Goal: Information Seeking & Learning: Learn about a topic

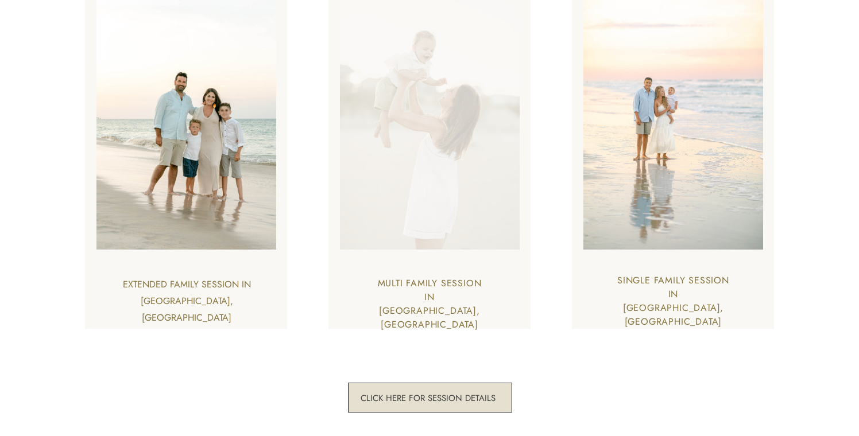
scroll to position [3169, 0]
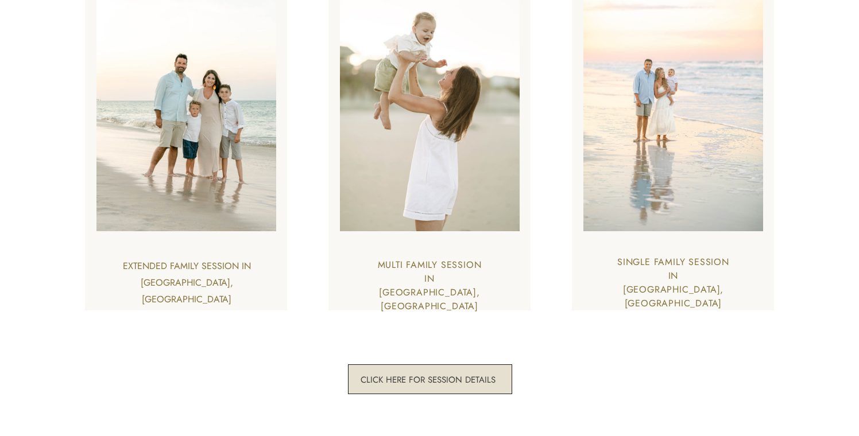
click at [254, 260] on h3 "extended family session in [GEOGRAPHIC_DATA],[GEOGRAPHIC_DATA]" at bounding box center [186, 274] width 142 height 32
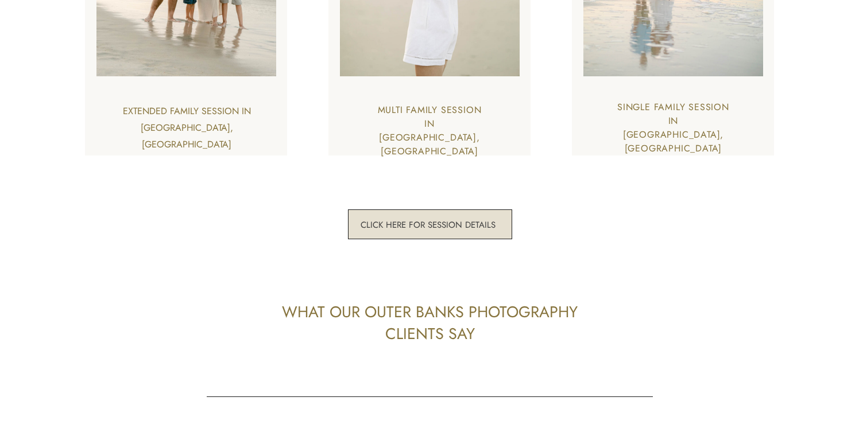
scroll to position [3342, 0]
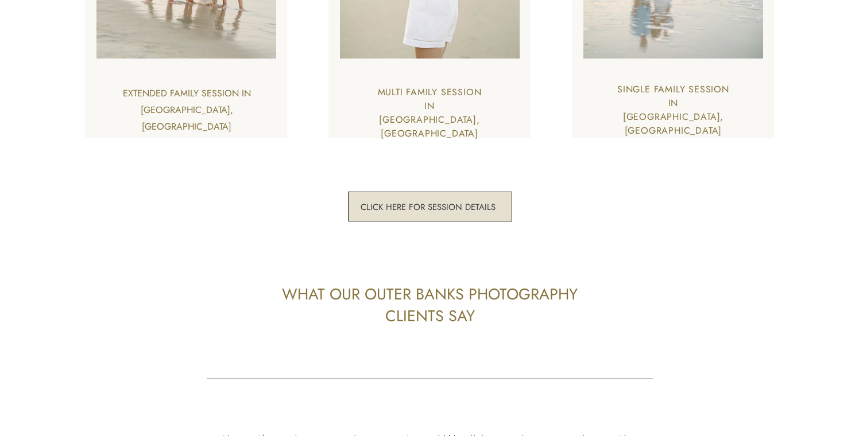
click at [434, 203] on h3 "click here for session details" at bounding box center [428, 207] width 140 height 11
click at [443, 209] on h3 "click here for session details" at bounding box center [428, 207] width 140 height 11
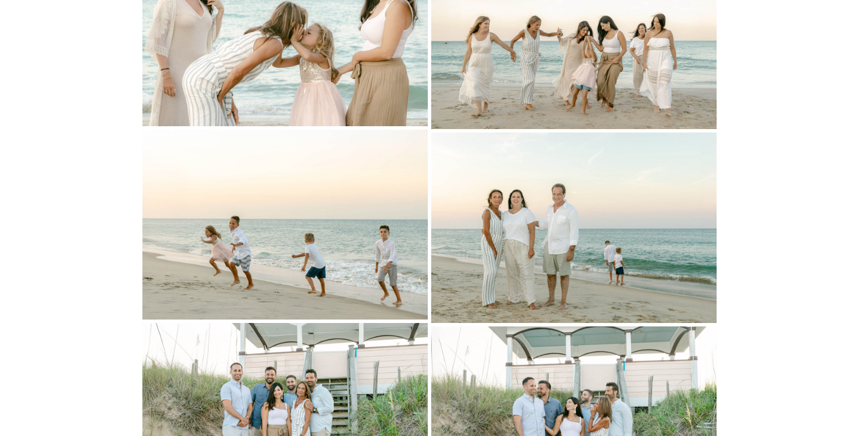
scroll to position [948, 0]
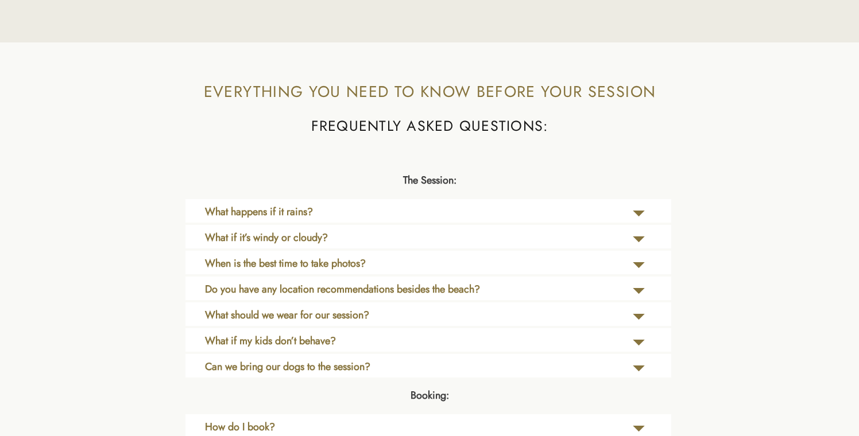
scroll to position [2337, 0]
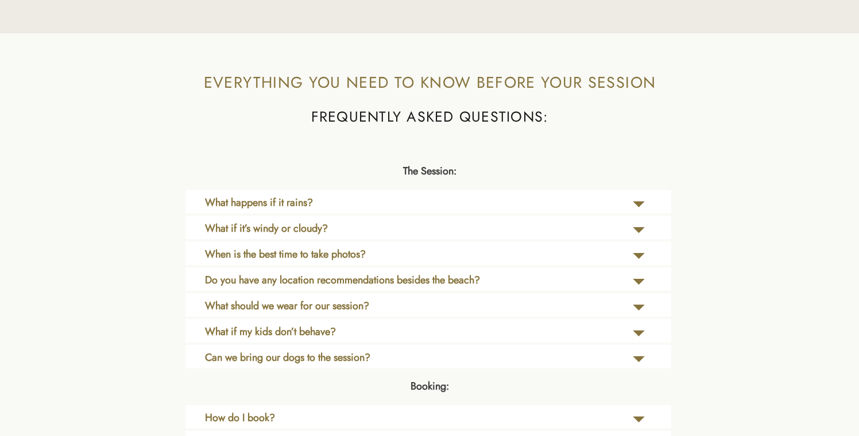
click at [395, 269] on div at bounding box center [429, 280] width 486 height 24
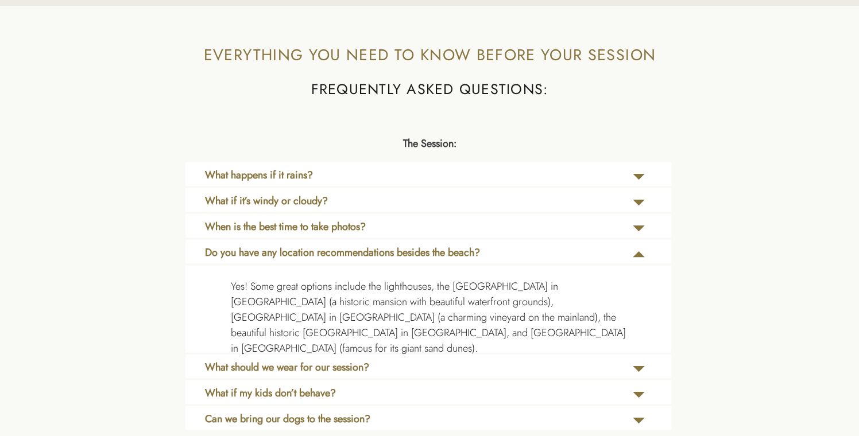
click at [420, 291] on p "Yes! Some great options include the lighthouses, the Whalehead Club in Corolla …" at bounding box center [428, 307] width 395 height 56
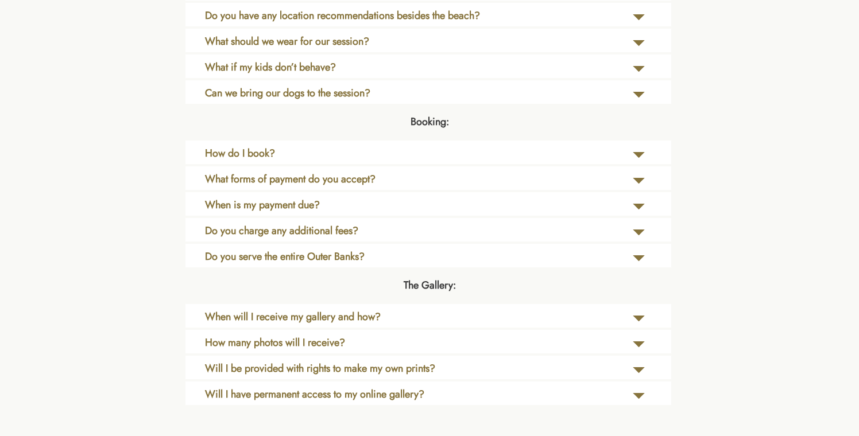
scroll to position [2605, 0]
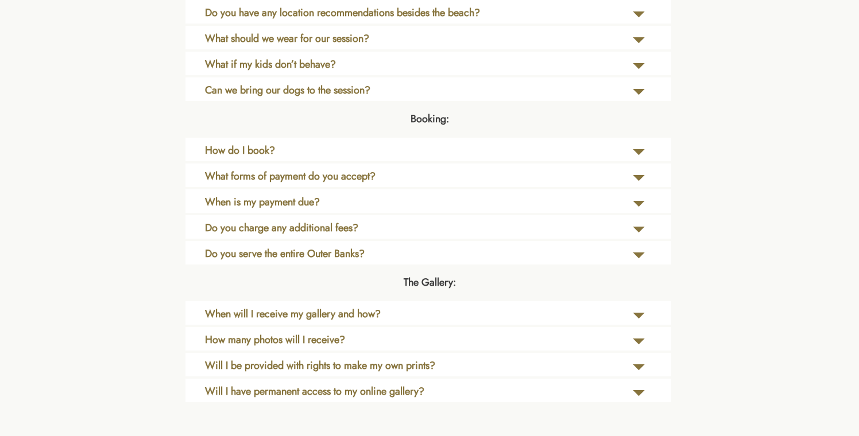
click at [480, 17] on b "Do you have any location recommendations besides the beach?" at bounding box center [342, 12] width 275 height 15
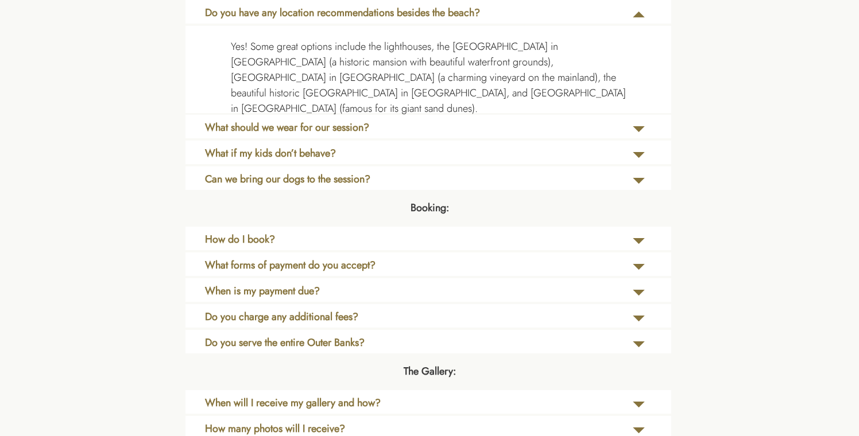
click at [492, 129] on p "What should we wear for our session?" at bounding box center [394, 131] width 378 height 23
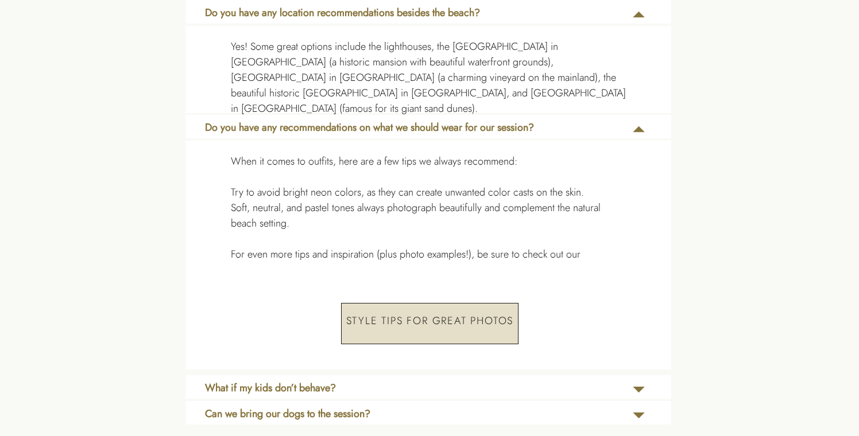
click at [492, 129] on b "Do you have any recommendations on what we should wear for our session?" at bounding box center [369, 127] width 329 height 15
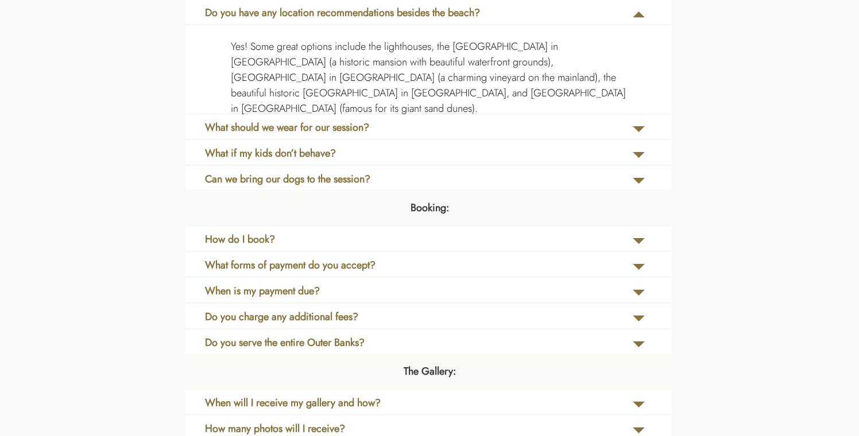
click at [492, 129] on p "What should we wear for our session?" at bounding box center [394, 131] width 378 height 23
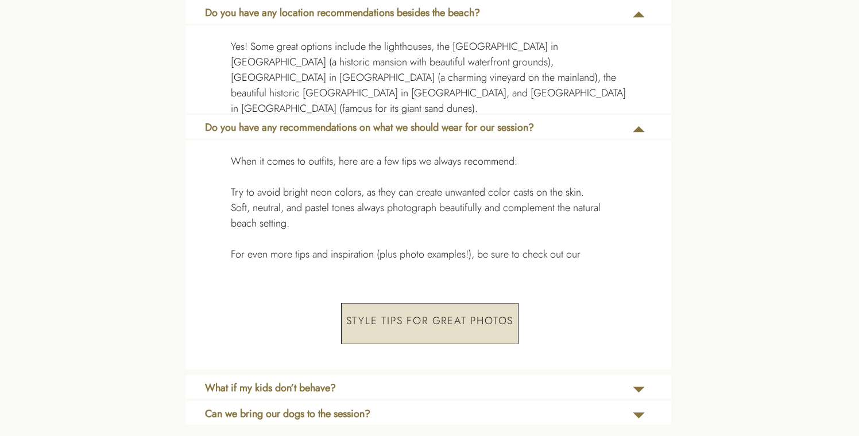
click at [458, 138] on p "Do you have any recommendations on what we should wear for our session?" at bounding box center [398, 131] width 386 height 23
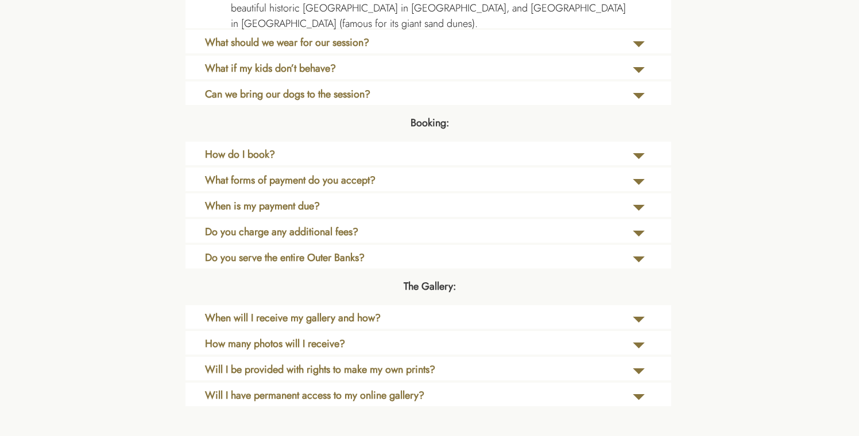
scroll to position [2699, 0]
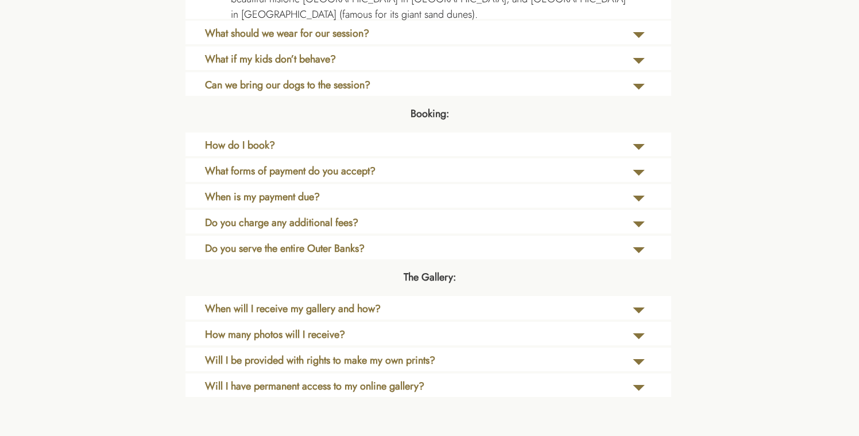
click at [422, 223] on p "Do you charge any additional fees?" at bounding box center [371, 226] width 332 height 23
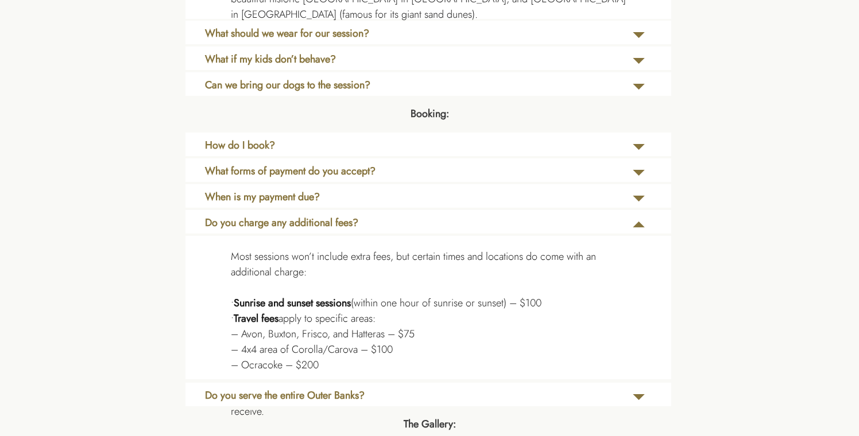
drag, startPoint x: 422, startPoint y: 302, endPoint x: 407, endPoint y: 302, distance: 14.9
click at [407, 302] on p "Most sessions won’t include extra fees, but certain times and locations do come…" at bounding box center [428, 284] width 395 height 71
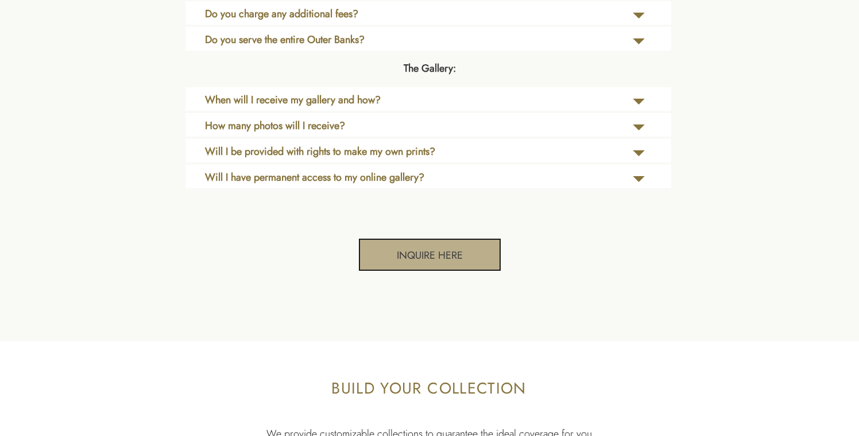
scroll to position [2909, 0]
click at [388, 18] on p "Do you charge any additional fees?" at bounding box center [371, 16] width 332 height 23
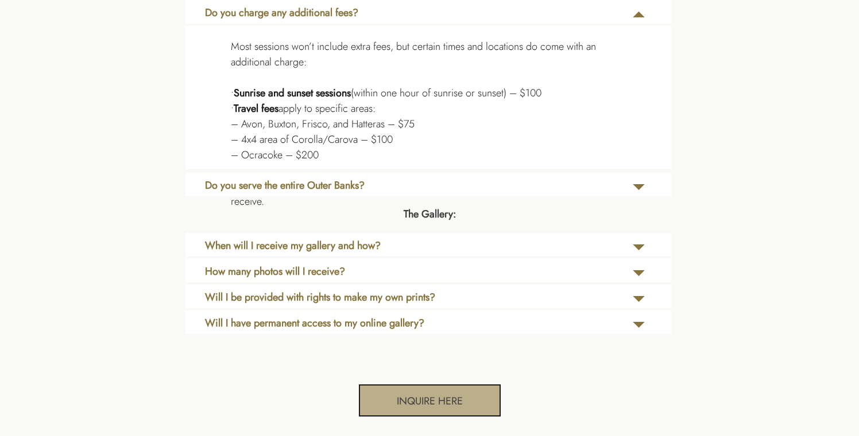
click at [384, 184] on p "Do you serve the entire Outer Banks?" at bounding box center [371, 189] width 332 height 23
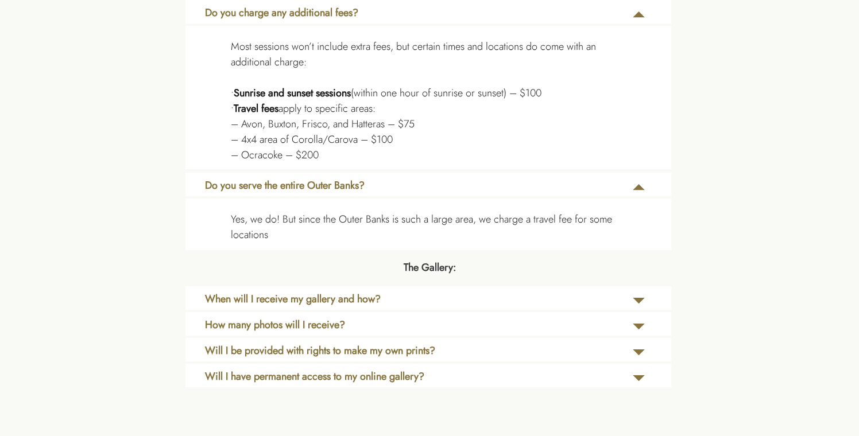
click at [389, 181] on p "Do you serve the entire Outer Banks?" at bounding box center [371, 189] width 332 height 23
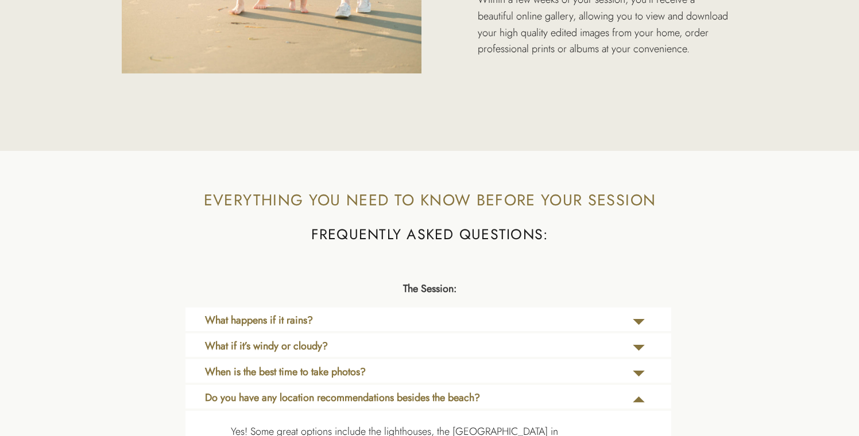
scroll to position [2201, 0]
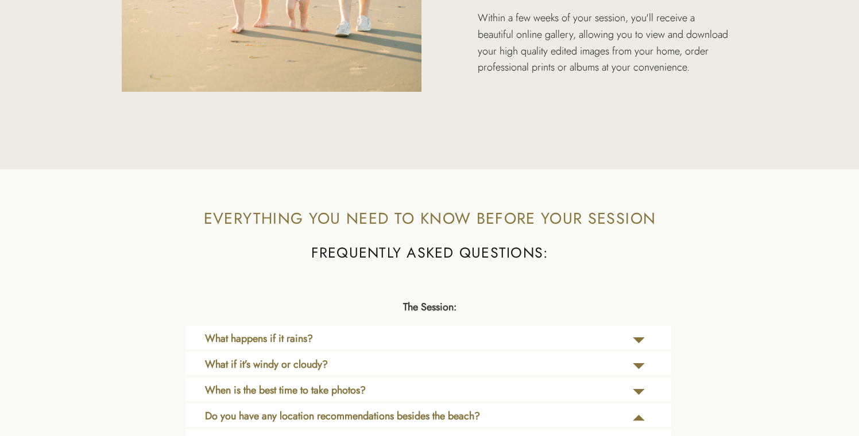
click at [519, 337] on p "What happens if it rains?" at bounding box center [371, 342] width 332 height 23
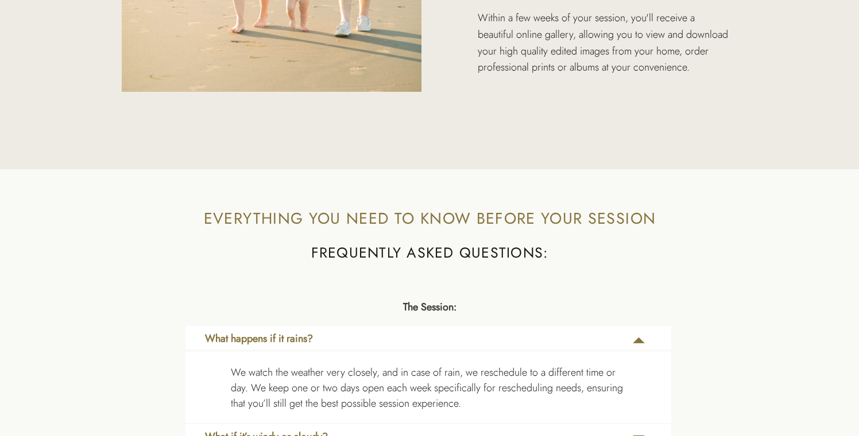
click at [519, 337] on p "What happens if it rains?" at bounding box center [371, 342] width 332 height 23
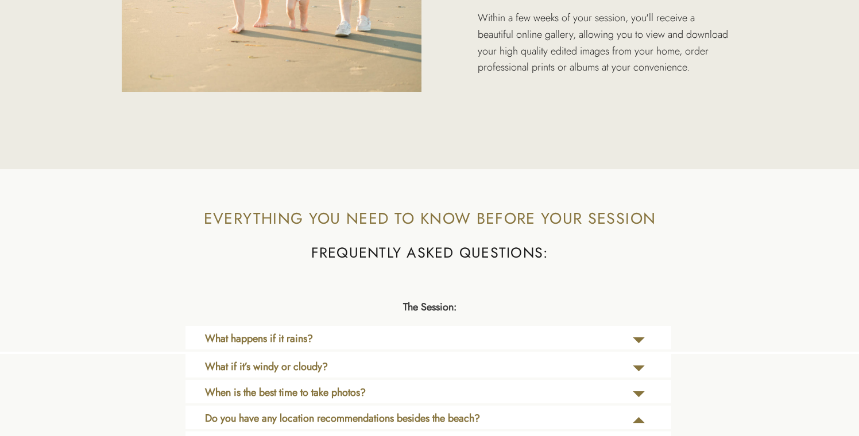
click at [519, 337] on p "What happens if it rains?" at bounding box center [371, 342] width 332 height 23
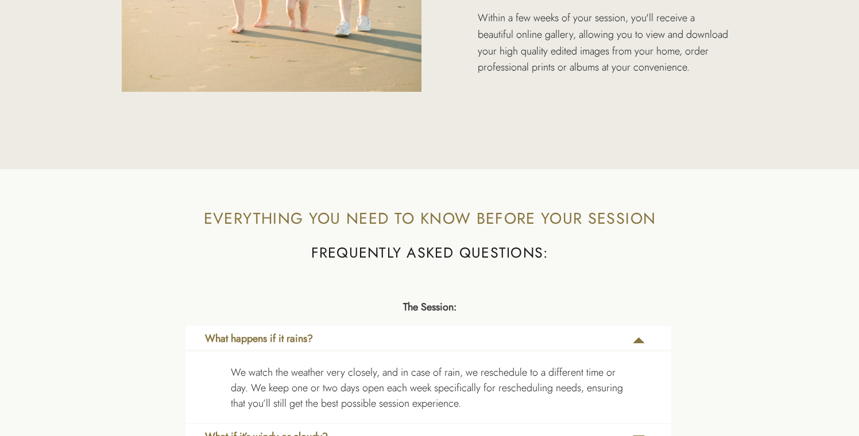
click at [519, 338] on p "What happens if it rains?" at bounding box center [371, 342] width 332 height 23
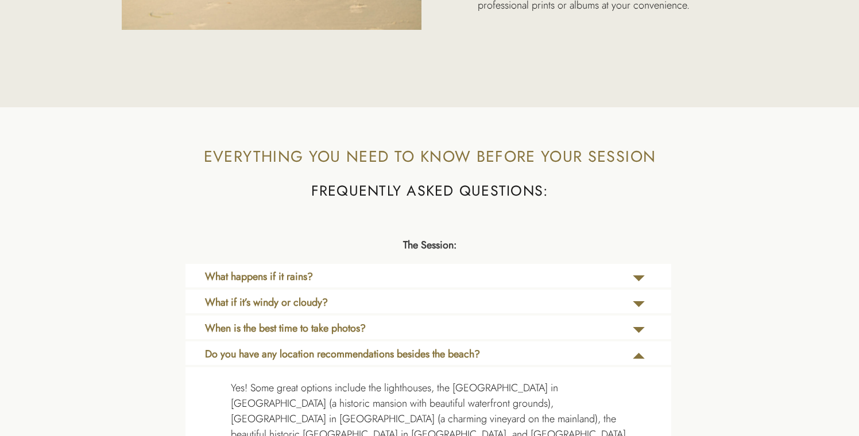
scroll to position [2285, 0]
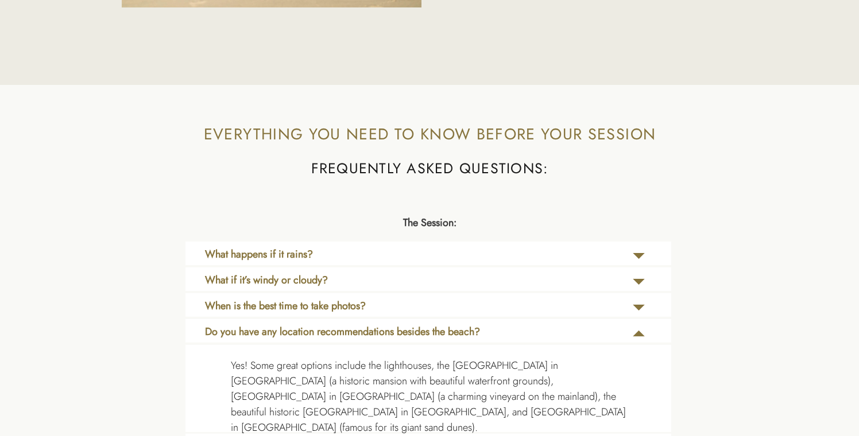
click at [500, 315] on p "When is the best time to take photos?" at bounding box center [371, 310] width 332 height 23
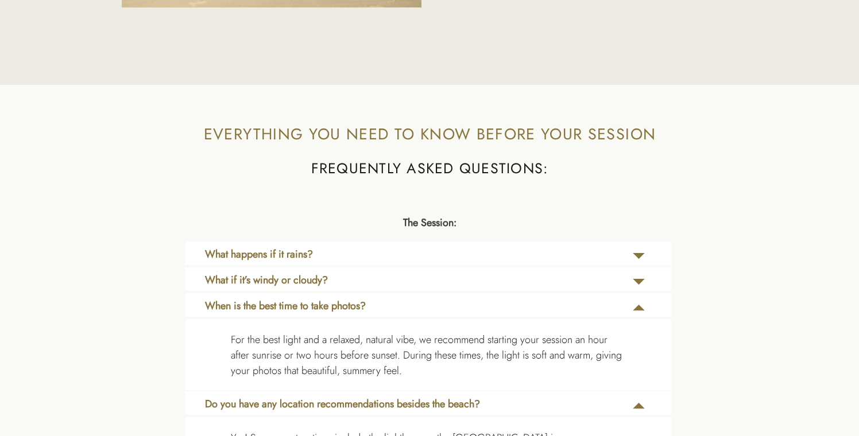
drag, startPoint x: 501, startPoint y: 342, endPoint x: 499, endPoint y: 360, distance: 18.5
click at [499, 360] on p "For the best light and a relaxed, natural vibe, we recommend starting your sess…" at bounding box center [428, 361] width 395 height 56
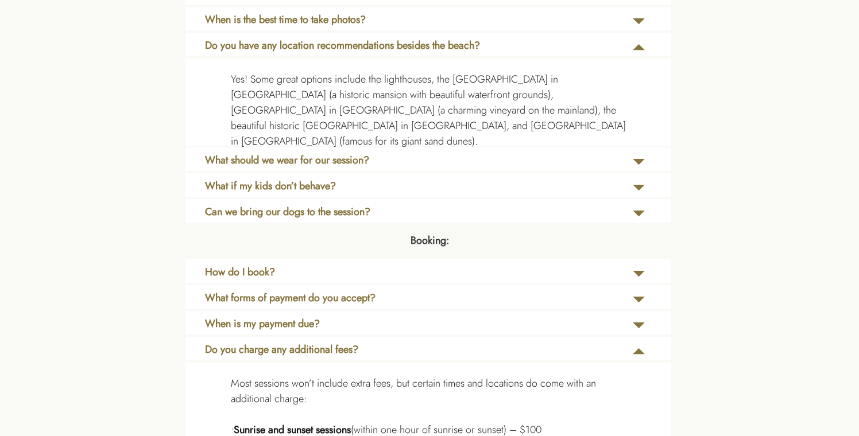
scroll to position [2579, 0]
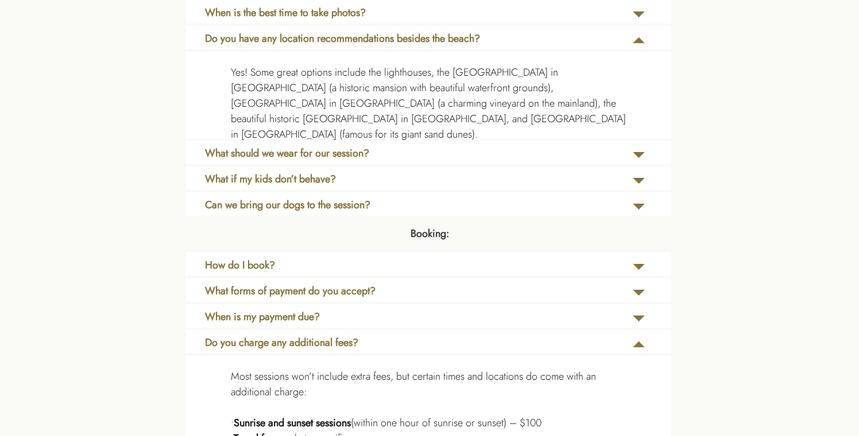
click at [397, 153] on p "What should we wear for our session?" at bounding box center [394, 157] width 378 height 23
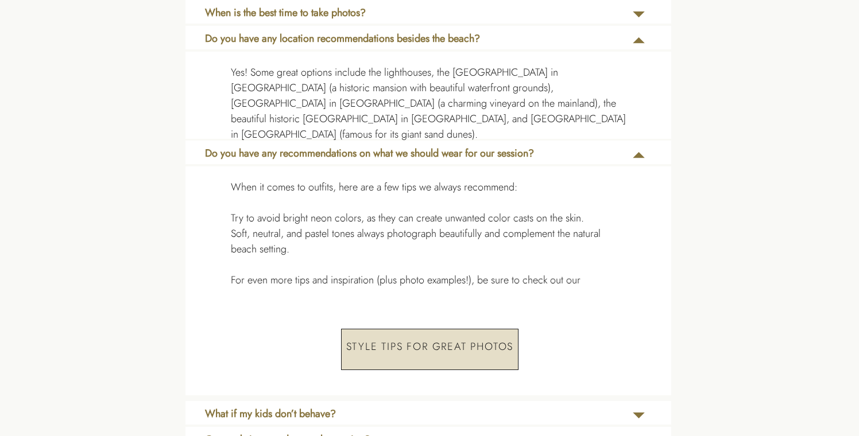
click at [397, 153] on b "Do you have any recommendations on what we should wear for our session?" at bounding box center [369, 153] width 329 height 15
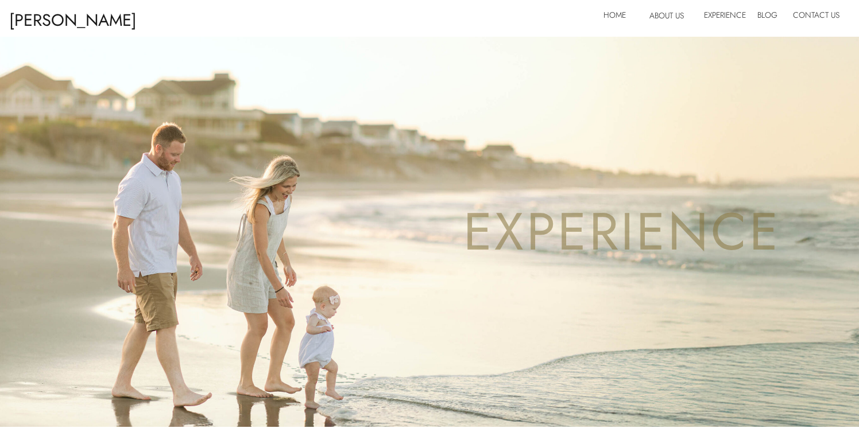
scroll to position [0, 0]
click at [650, 21] on nav "About Us" at bounding box center [672, 18] width 45 height 18
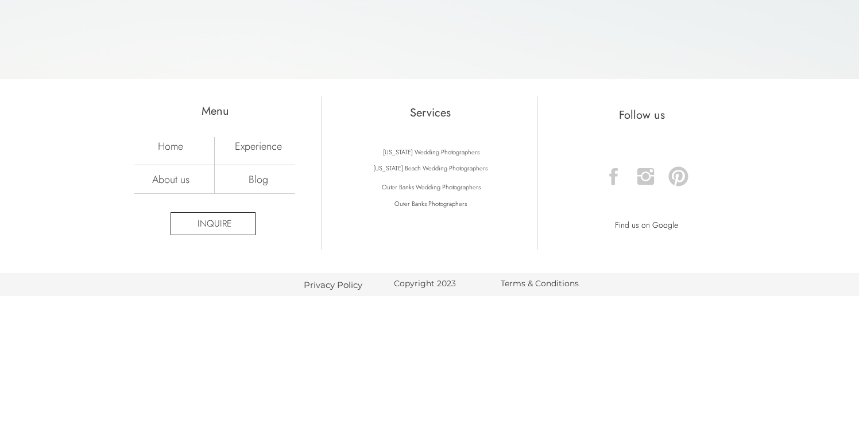
scroll to position [3354, 0]
click at [210, 224] on nav "inquire" at bounding box center [214, 224] width 61 height 13
